Goal: Information Seeking & Learning: Learn about a topic

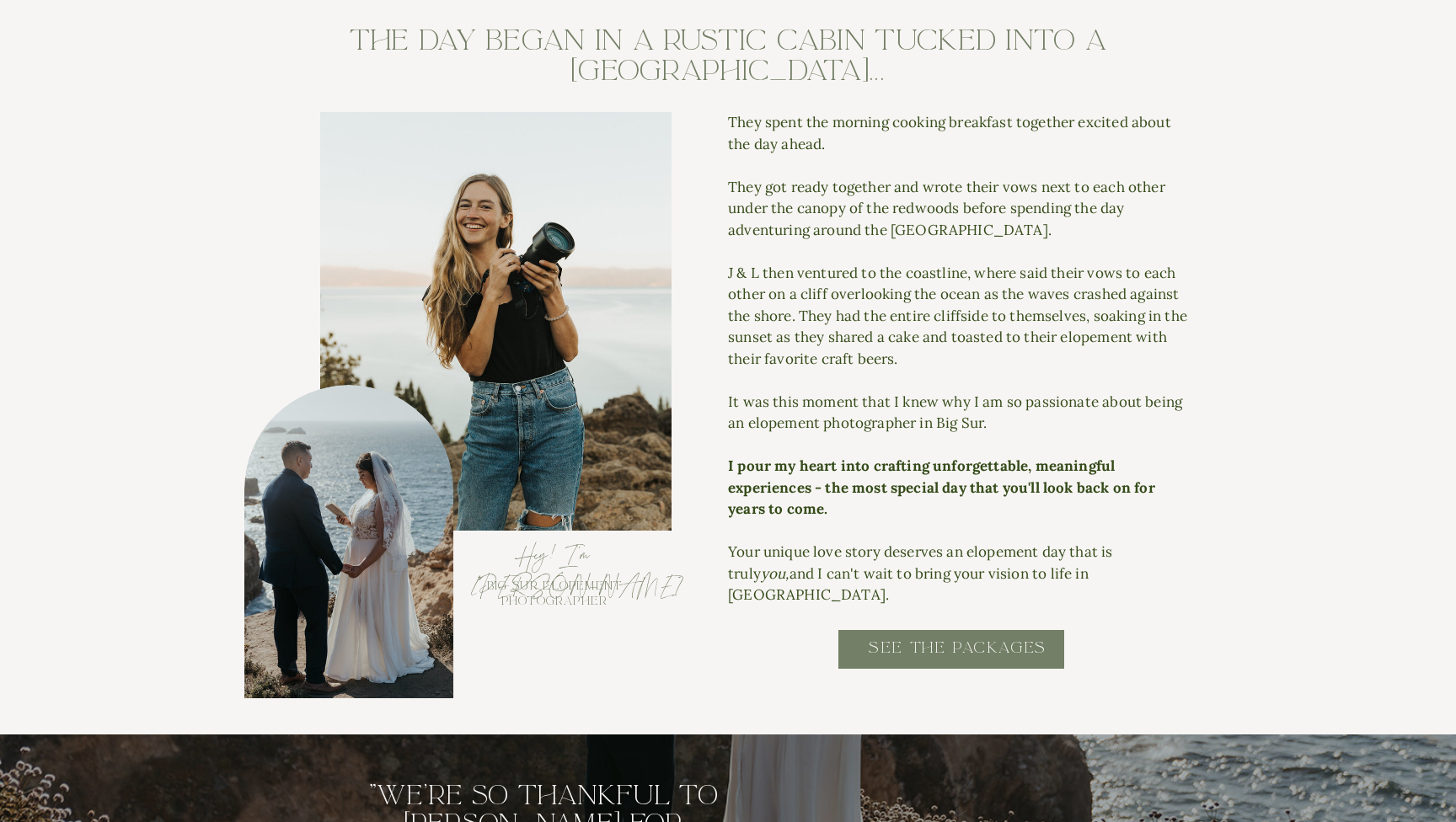
scroll to position [1622, 0]
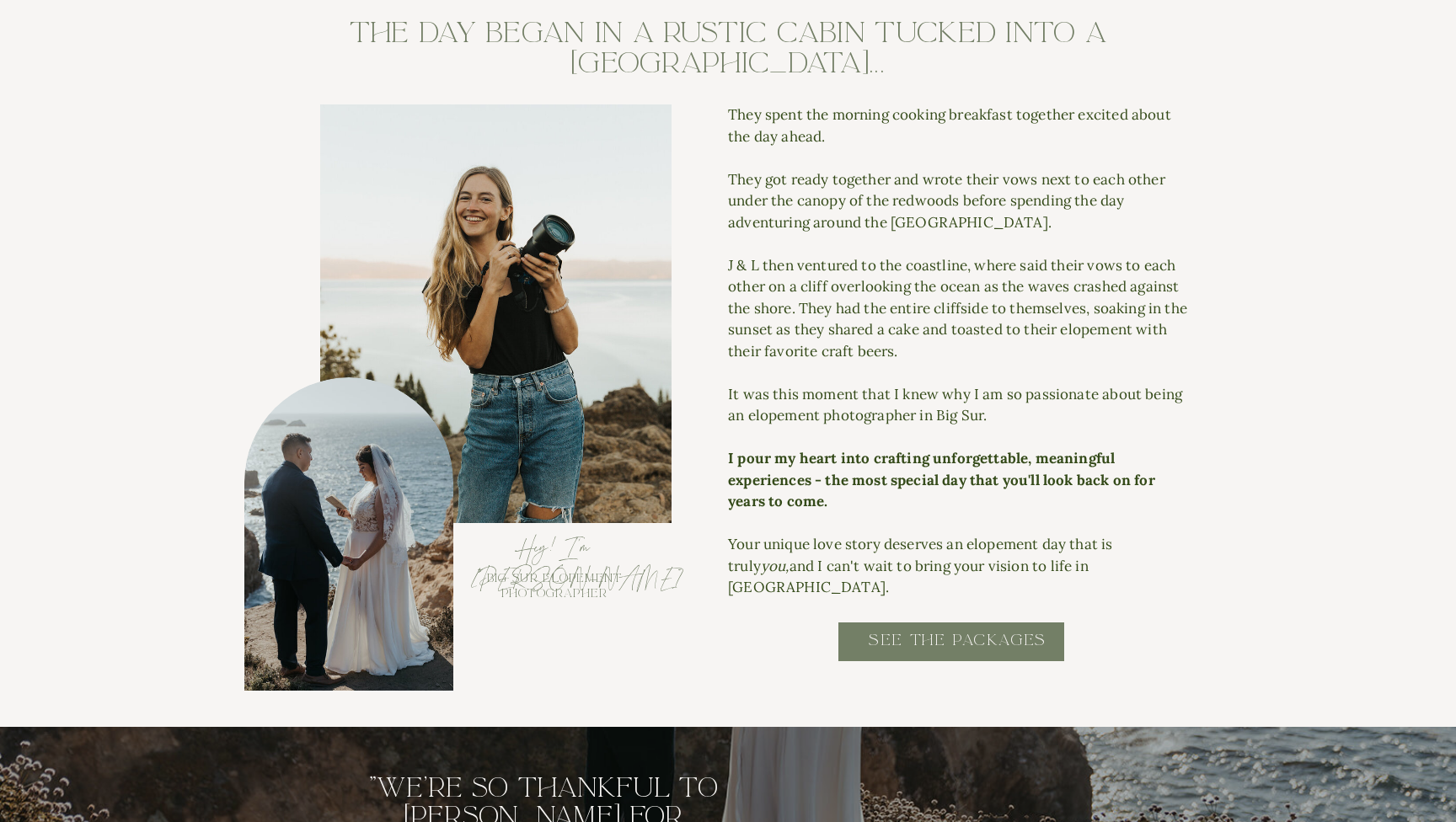
click at [931, 640] on h2 "SEE THE PACKAGES" at bounding box center [958, 648] width 339 height 38
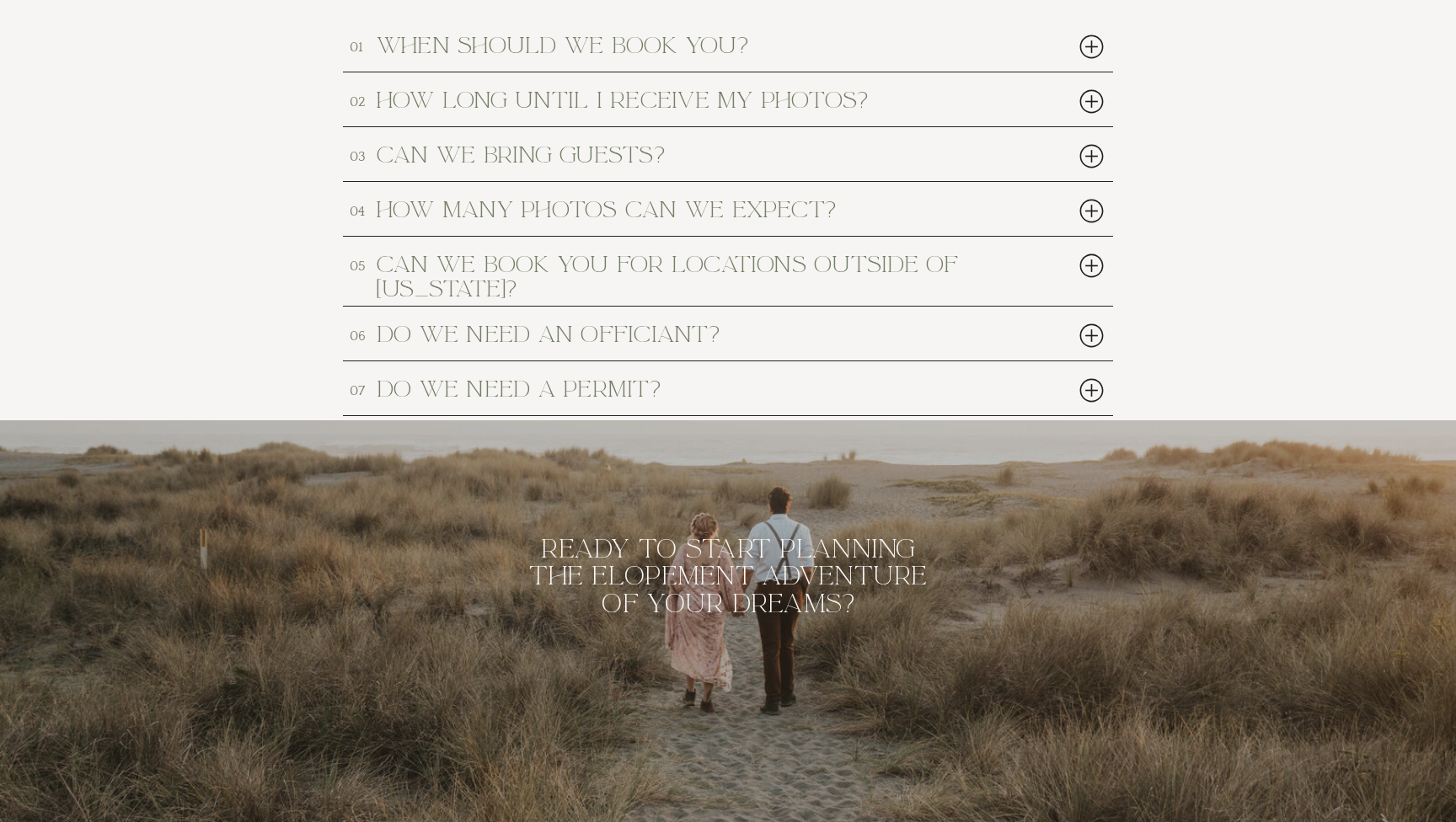
scroll to position [7882, 0]
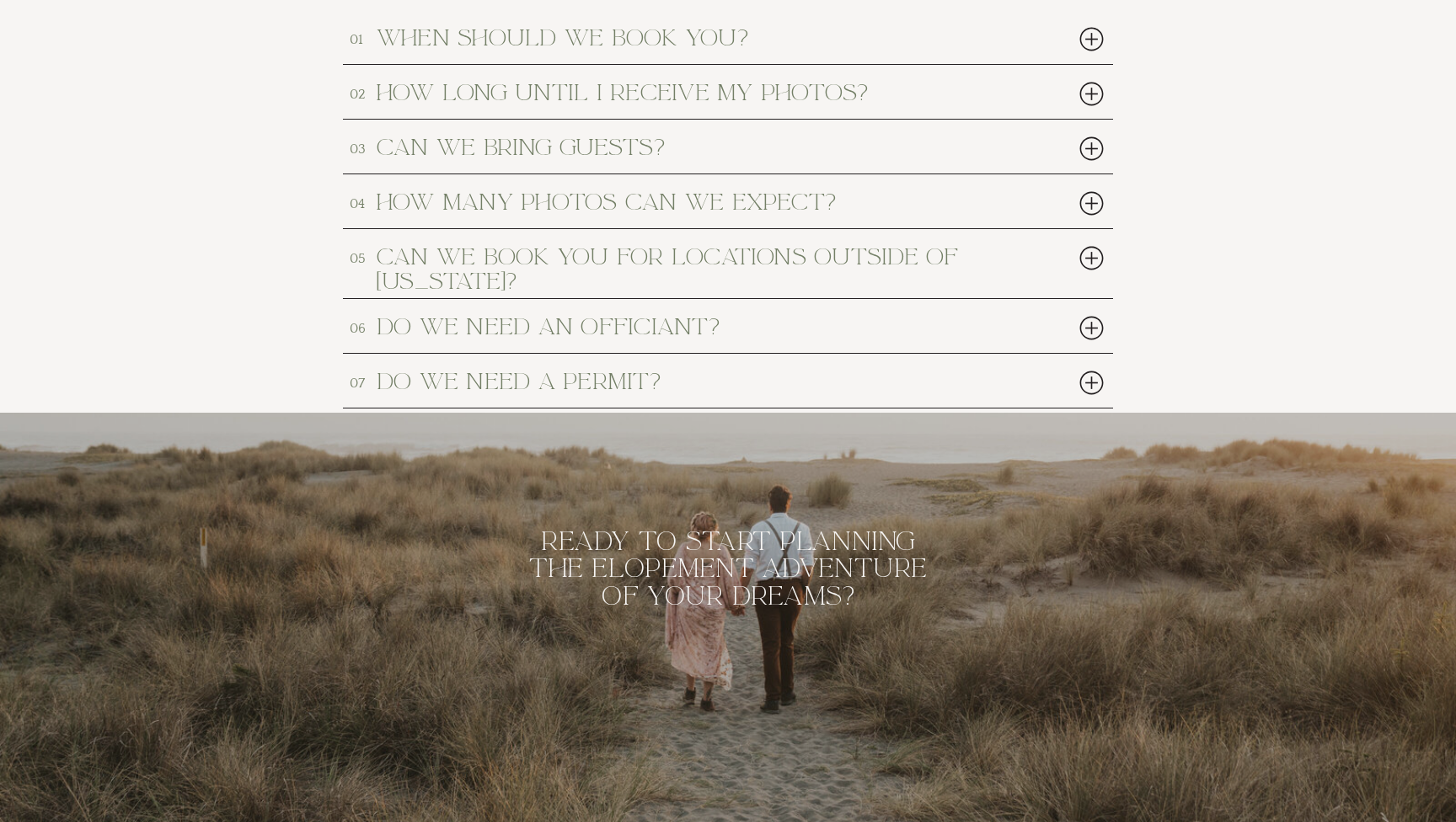
click at [954, 35] on h2 "when should we book you?" at bounding box center [697, 37] width 641 height 22
click at [1101, 42] on div at bounding box center [1091, 39] width 34 height 34
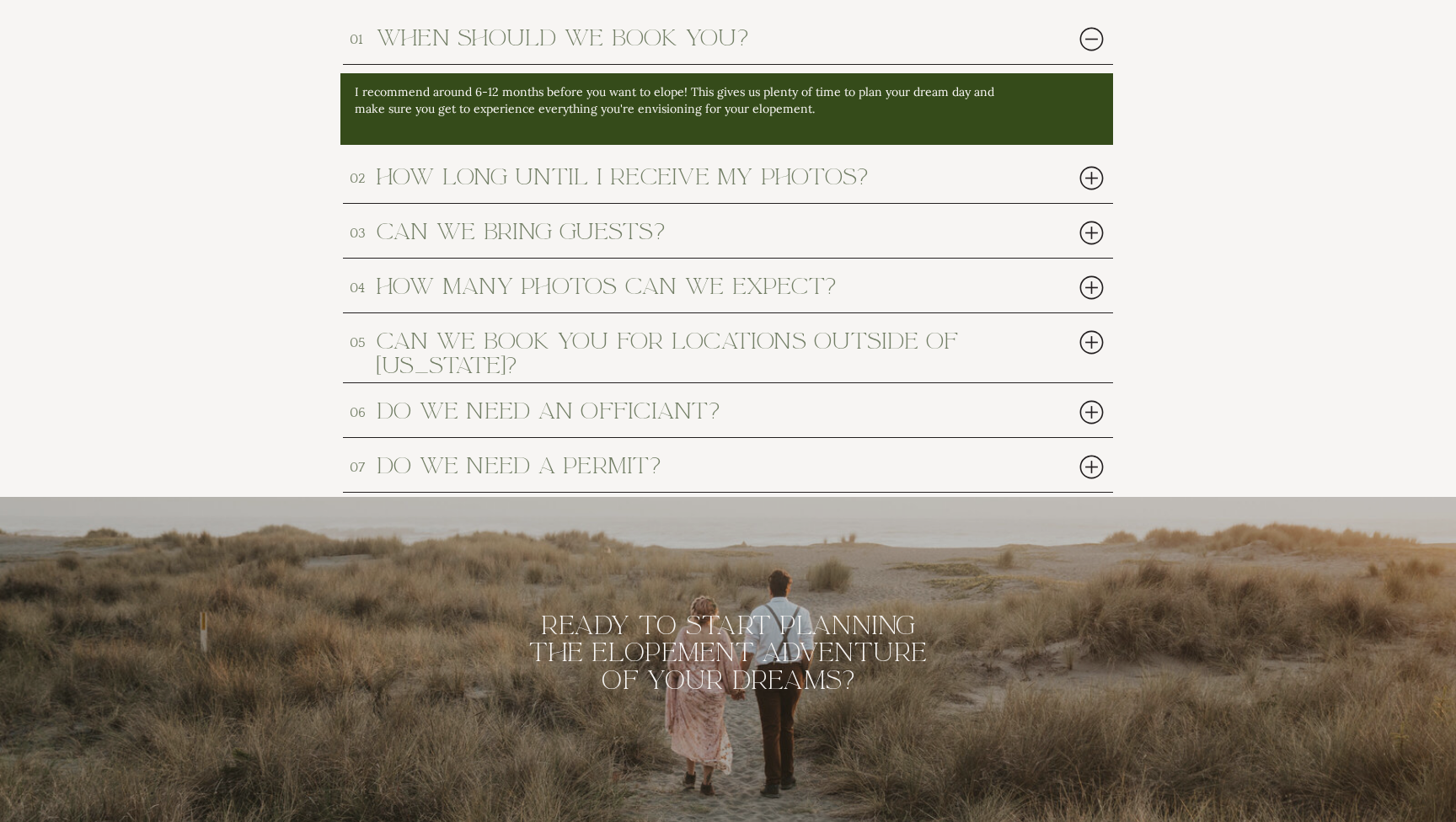
click at [1085, 408] on div at bounding box center [1091, 412] width 34 height 34
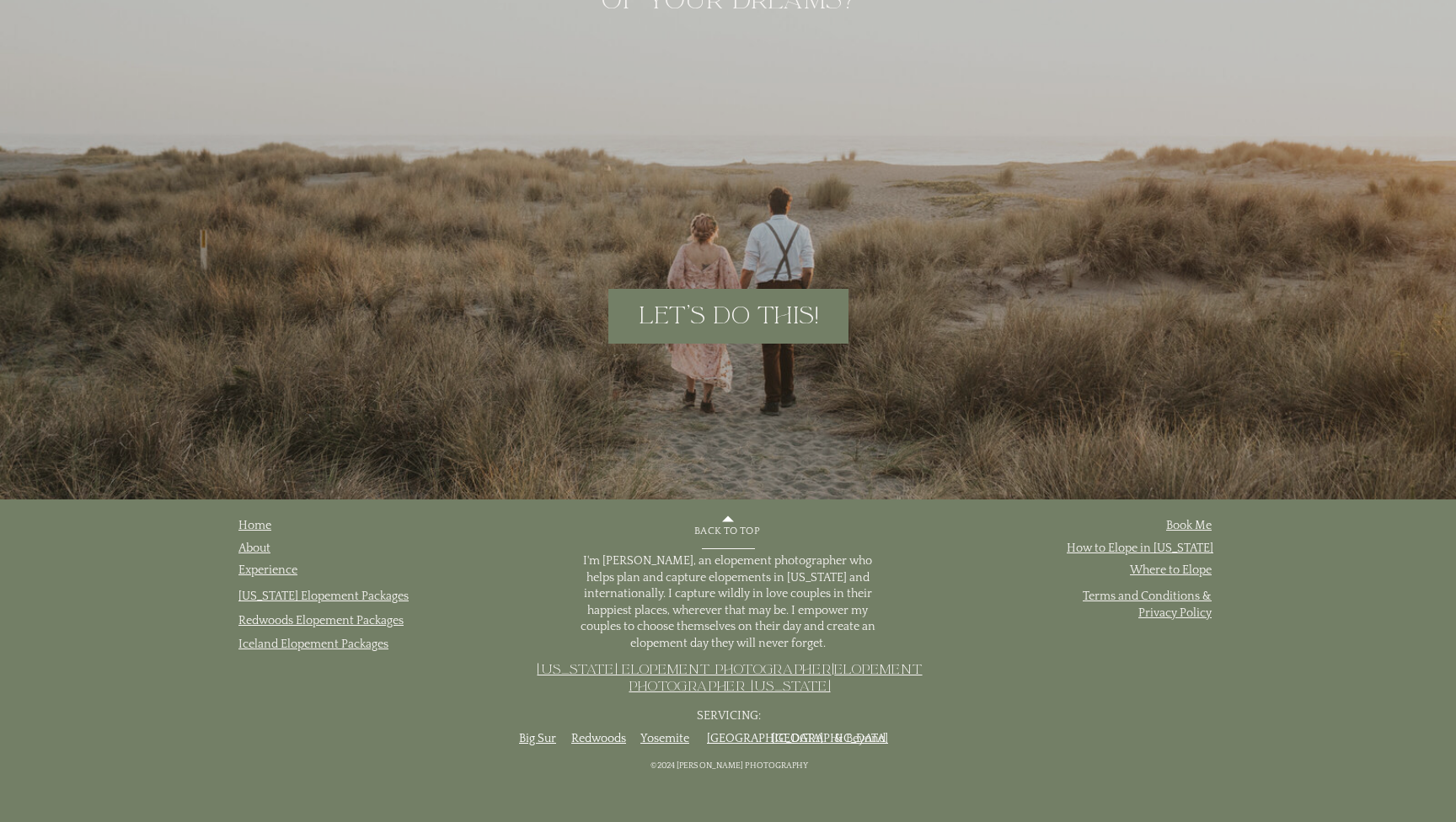
scroll to position [8647, 0]
click at [349, 595] on link "[US_STATE] Elopement Packages" at bounding box center [323, 595] width 170 height 13
click at [353, 598] on link "[US_STATE] Elopement Packages" at bounding box center [323, 595] width 170 height 13
click at [543, 742] on link "Big Sur" at bounding box center [538, 738] width 37 height 13
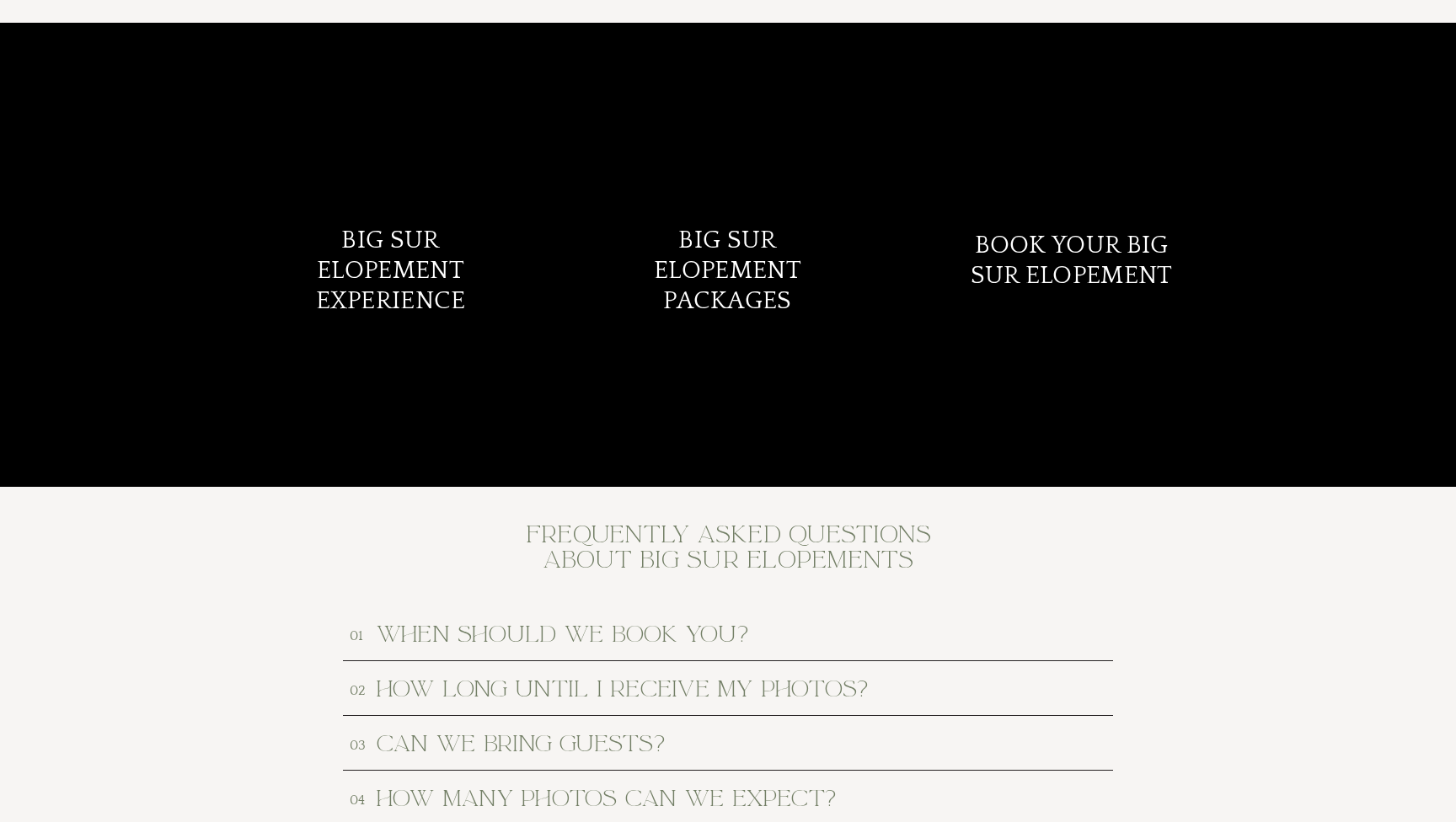
scroll to position [6858, 0]
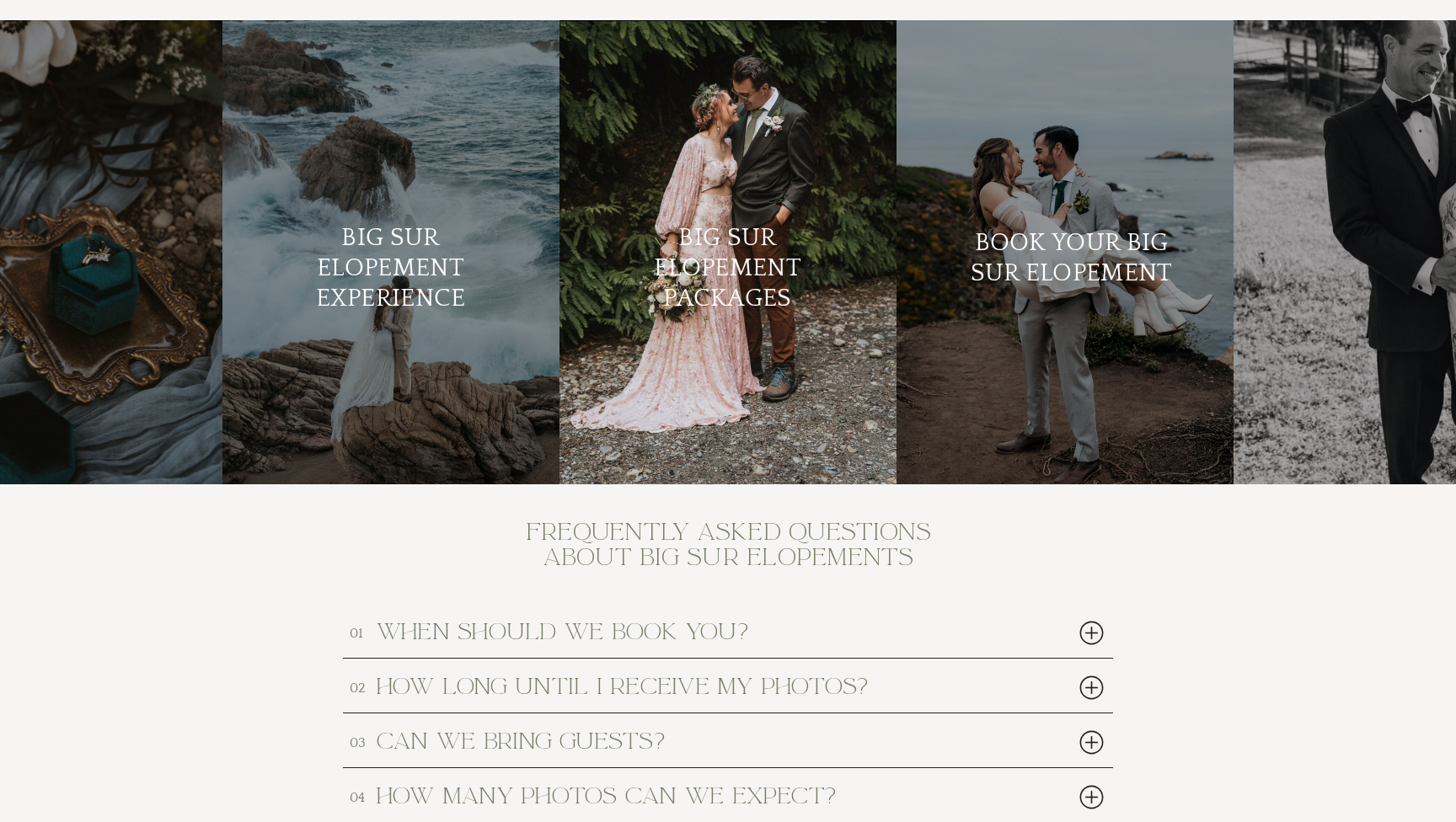
click at [670, 212] on div at bounding box center [728, 256] width 337 height 469
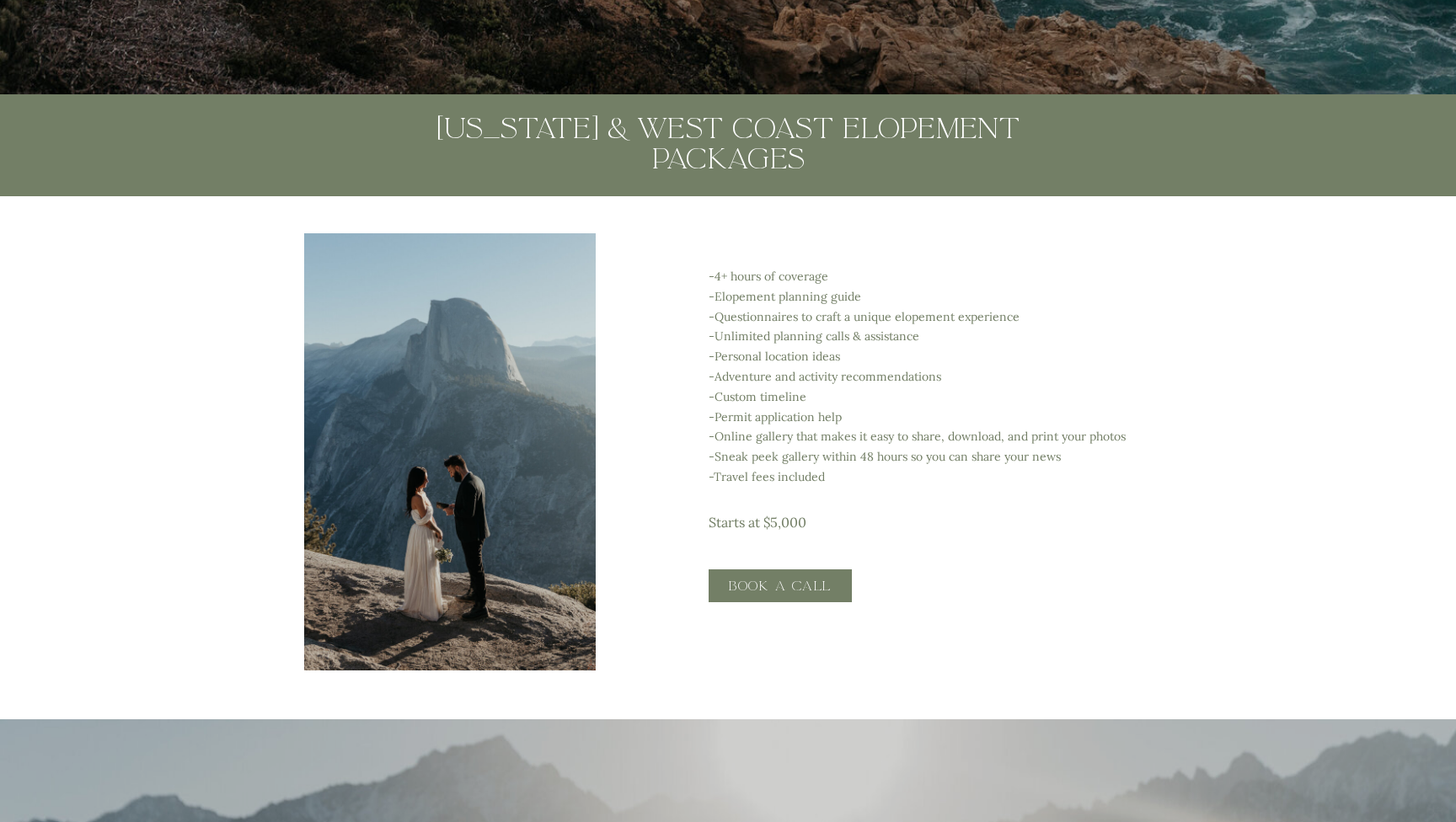
scroll to position [3046, 0]
